Goal: Transaction & Acquisition: Purchase product/service

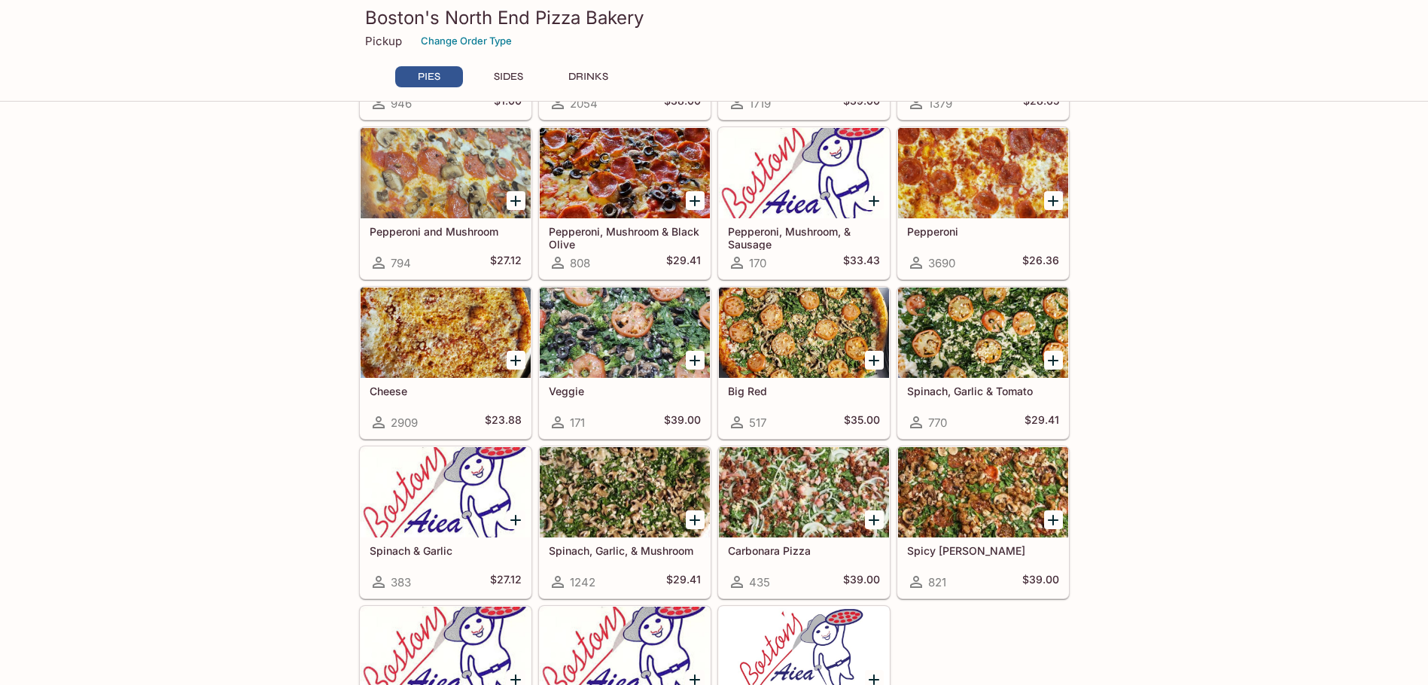
scroll to position [226, 0]
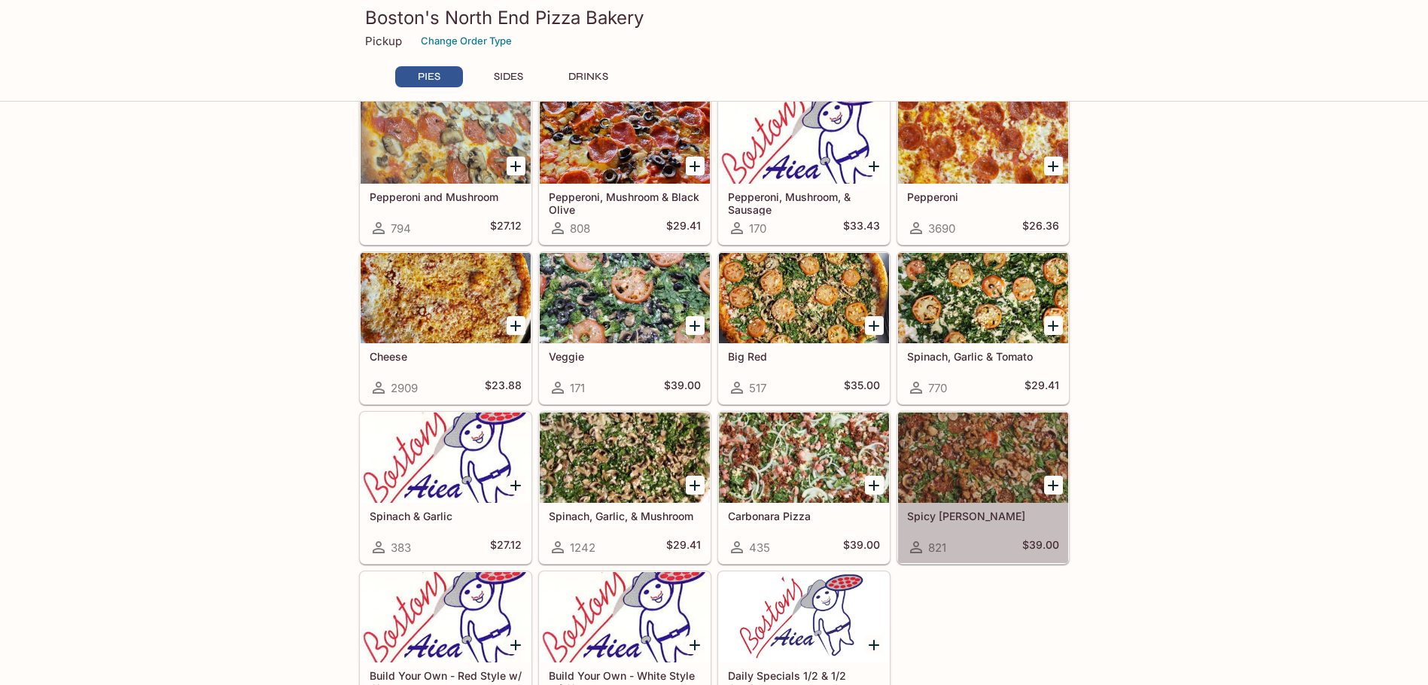
click at [991, 457] on div at bounding box center [983, 457] width 170 height 90
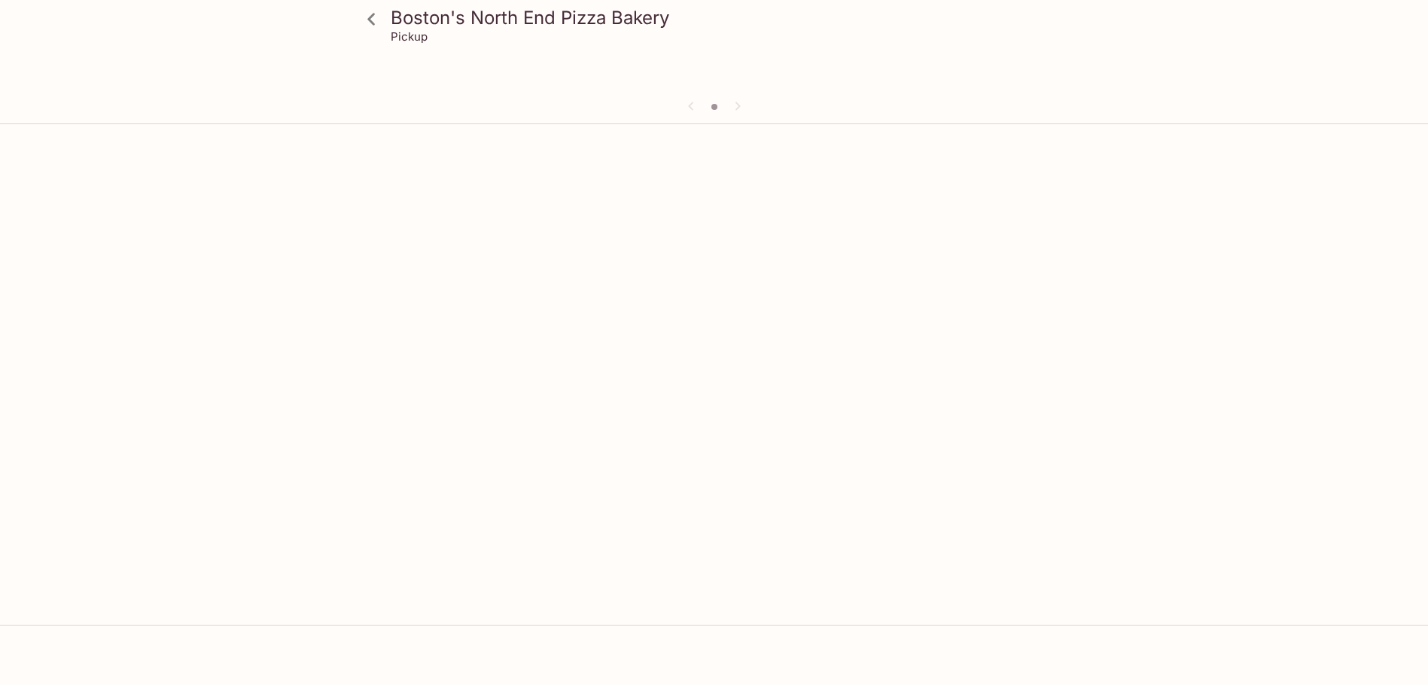
scroll to position [130, 0]
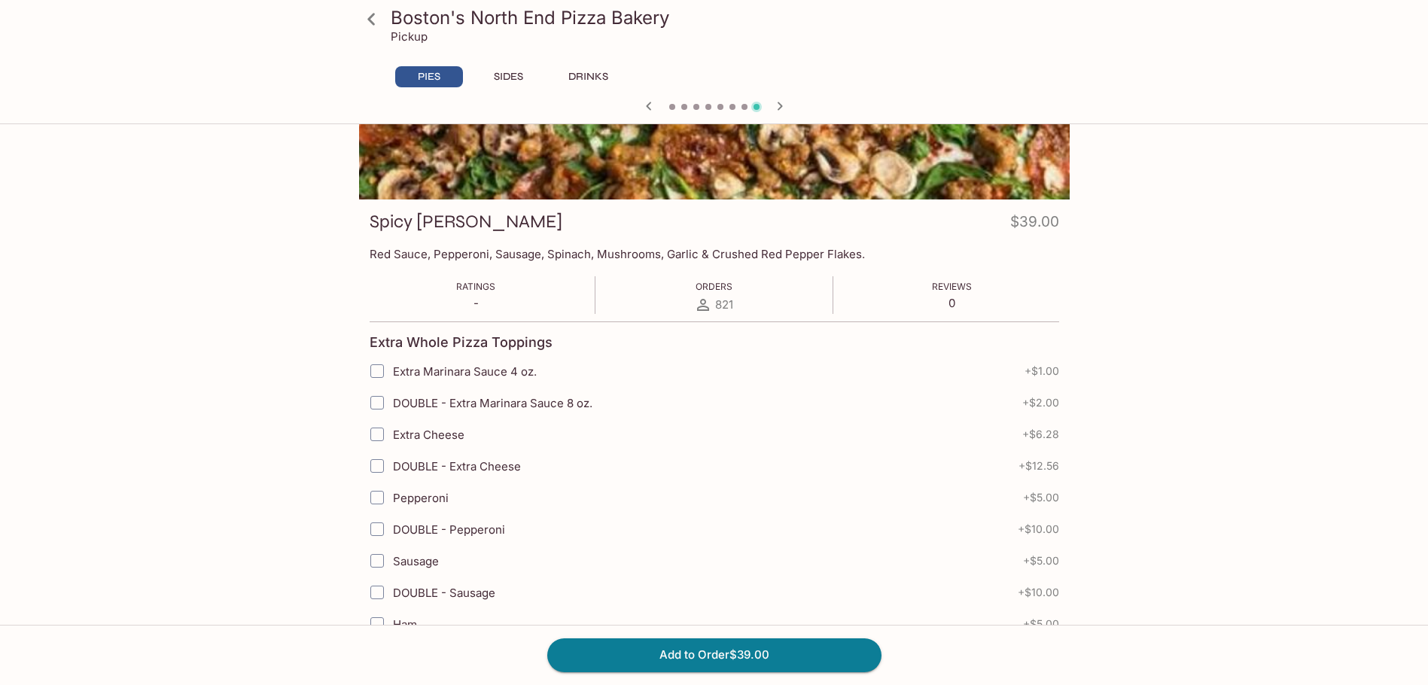
drag, startPoint x: 370, startPoint y: 252, endPoint x: 495, endPoint y: 393, distance: 188.2
click at [835, 254] on p "Red Sauce, Pepperoni, Sausage, Spinach, Mushrooms, Garlic & Crushed Red Pepper …" at bounding box center [713, 254] width 689 height 14
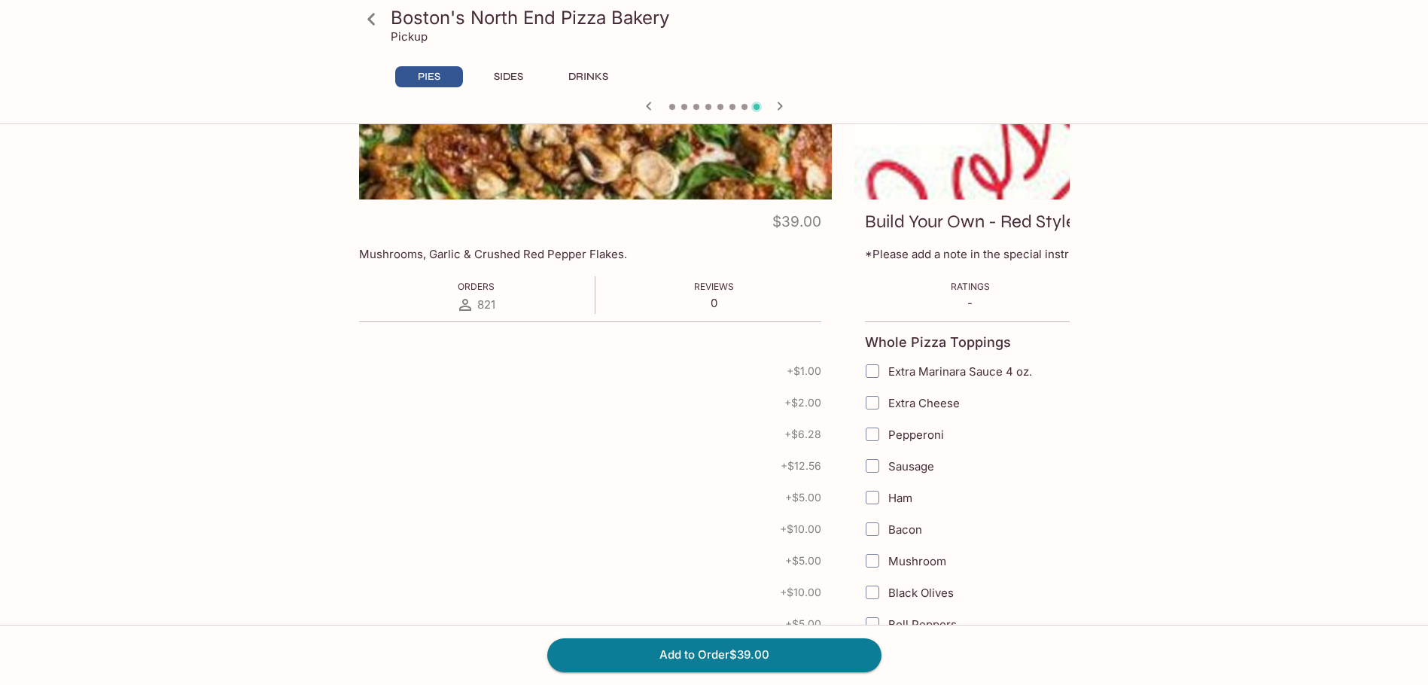
drag, startPoint x: 845, startPoint y: 251, endPoint x: 597, endPoint y: 252, distance: 248.3
click at [688, 252] on p "Red Sauce, Pepperoni, Sausage, Spinach, Mushrooms, Garlic & Crushed Red Pepper …" at bounding box center [476, 254] width 689 height 14
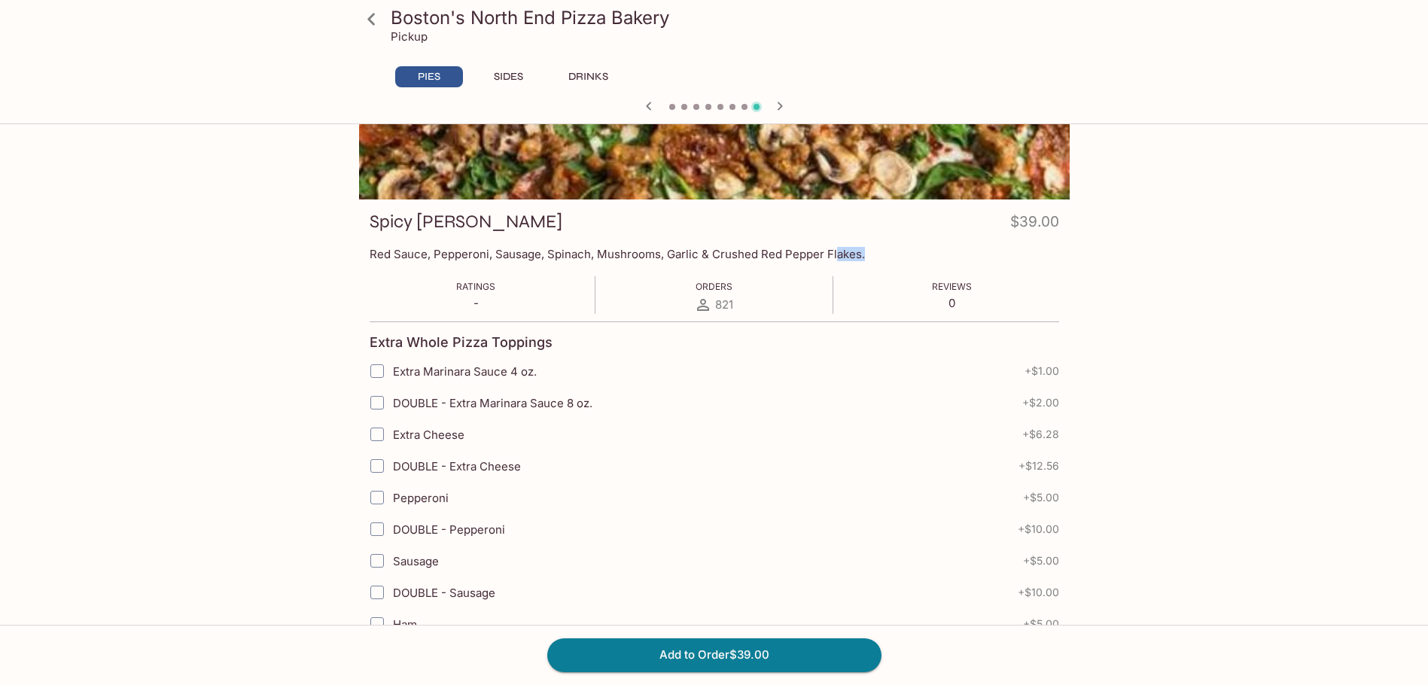
click at [1280, 360] on div "Boston's North End Pizza Bakery Pickup PIES SIDES DRINKS Carbonara Pizza $39.00…" at bounding box center [714, 342] width 1428 height 685
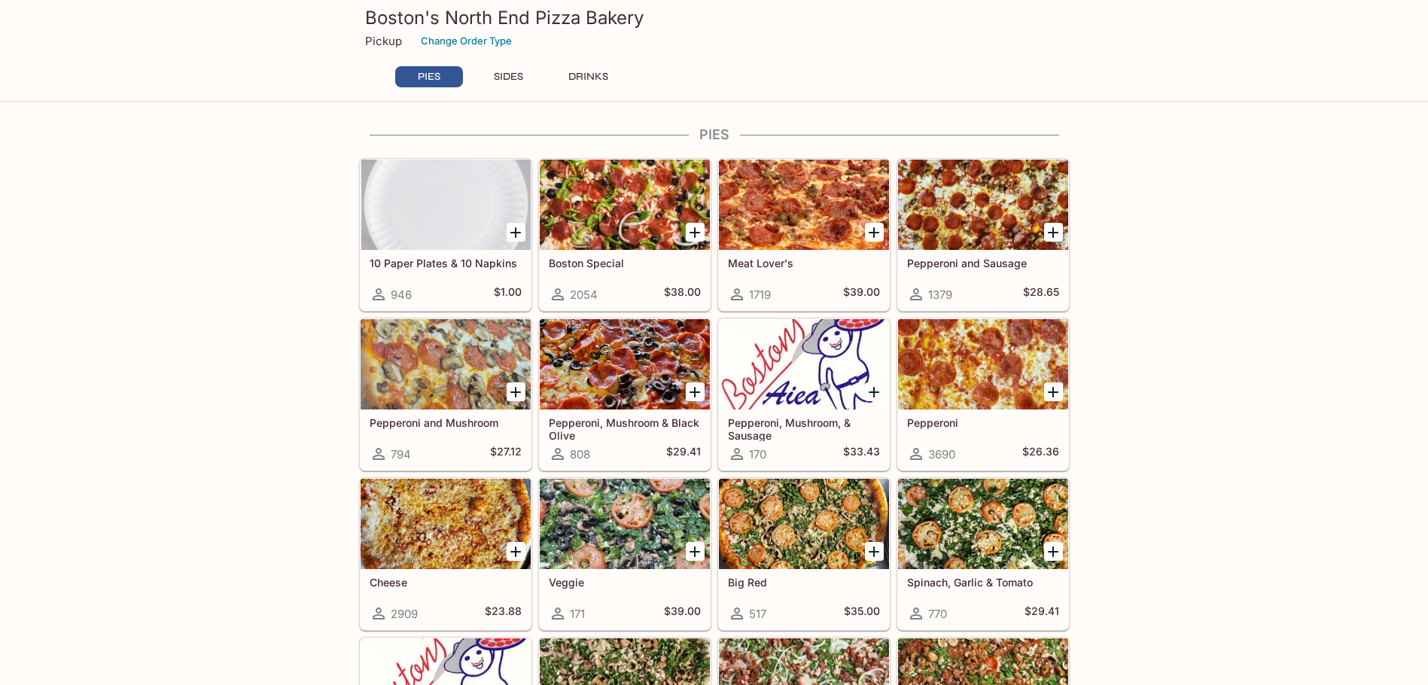
scroll to position [300, 0]
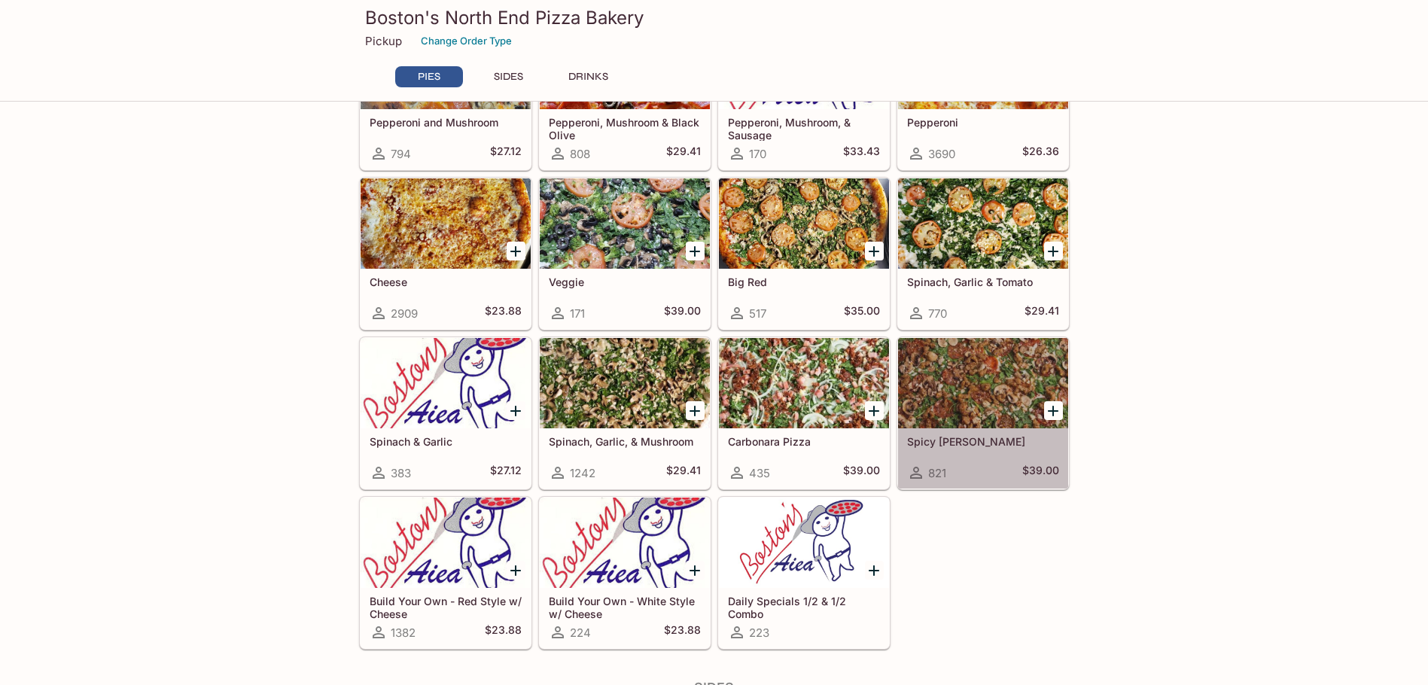
click at [1004, 379] on div at bounding box center [983, 383] width 170 height 90
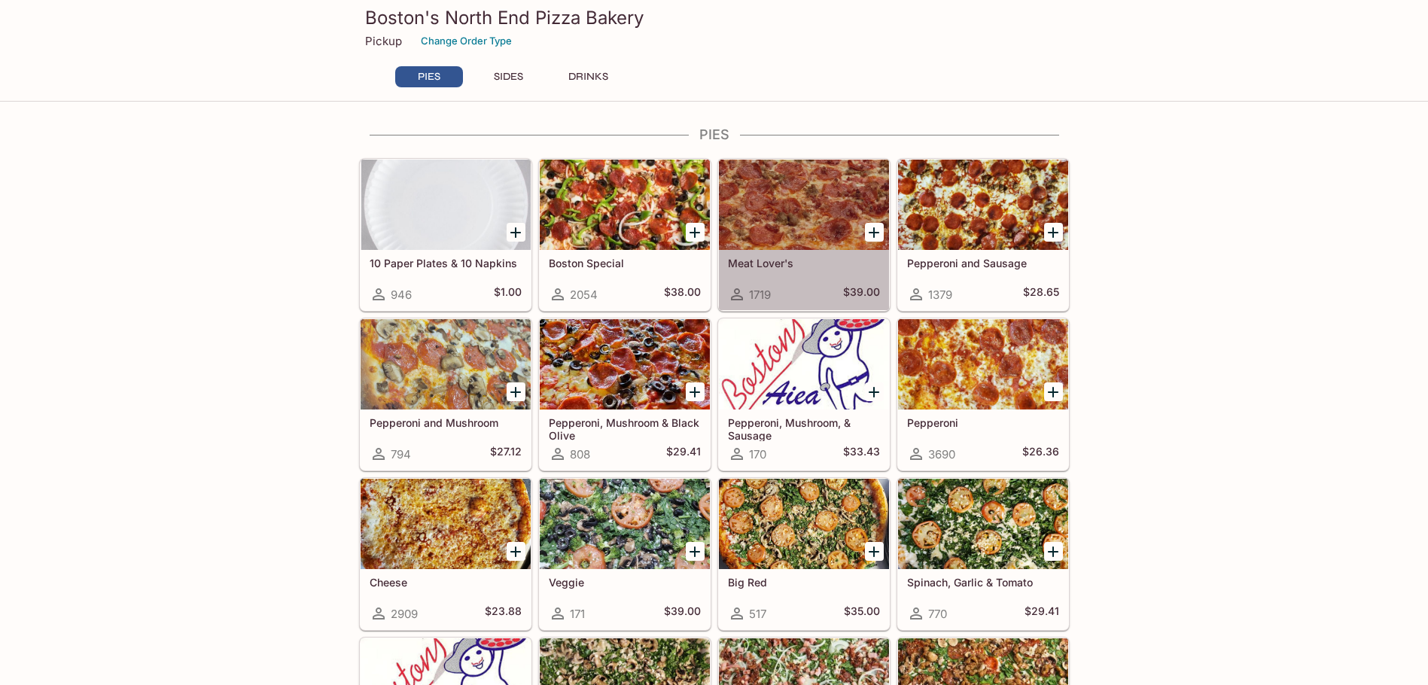
click at [782, 204] on div at bounding box center [804, 205] width 170 height 90
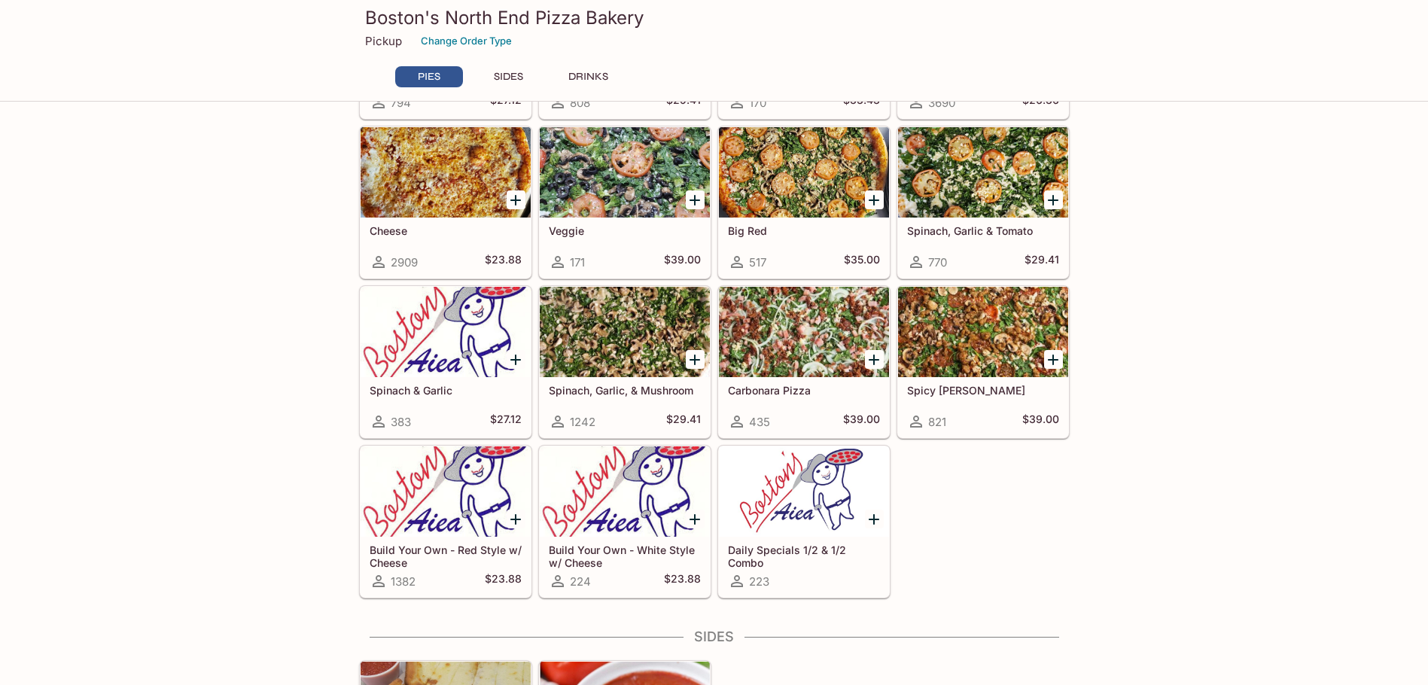
scroll to position [376, 0]
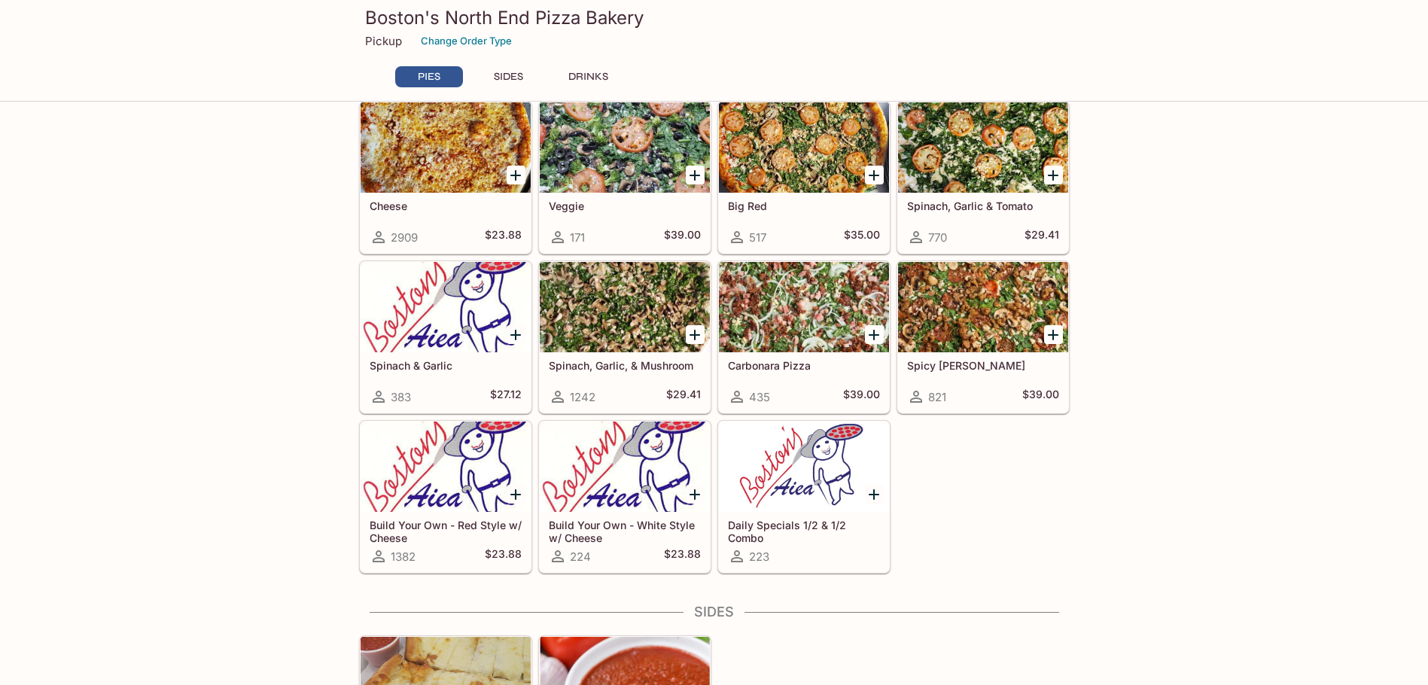
click at [973, 301] on div at bounding box center [983, 307] width 170 height 90
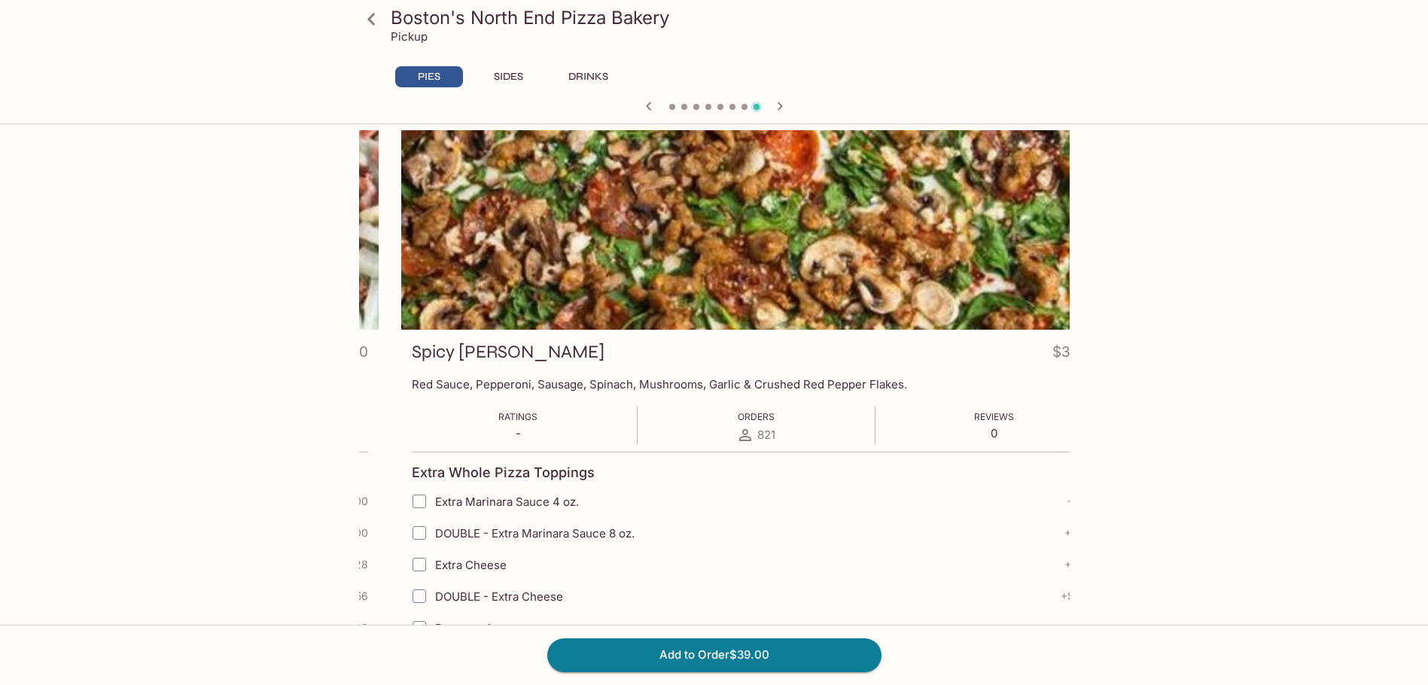
drag, startPoint x: 543, startPoint y: 379, endPoint x: 613, endPoint y: 383, distance: 70.1
click at [604, 384] on p "Red Sauce, Pepperoni, Sausage, Spinach, Mushrooms, Garlic & Crushed Red Pepper …" at bounding box center [756, 384] width 689 height 14
